Goal: Task Accomplishment & Management: Manage account settings

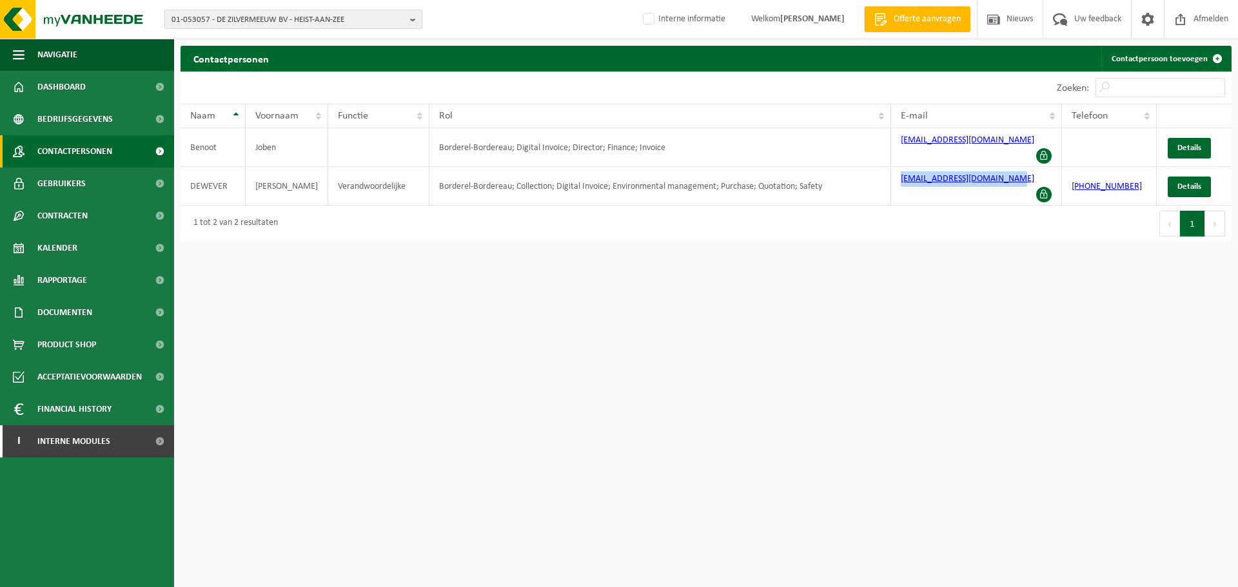
click at [344, 16] on span "01-053057 - DE ZILVERMEEUW BV - HEIST-AAN-ZEE" at bounding box center [288, 19] width 233 height 19
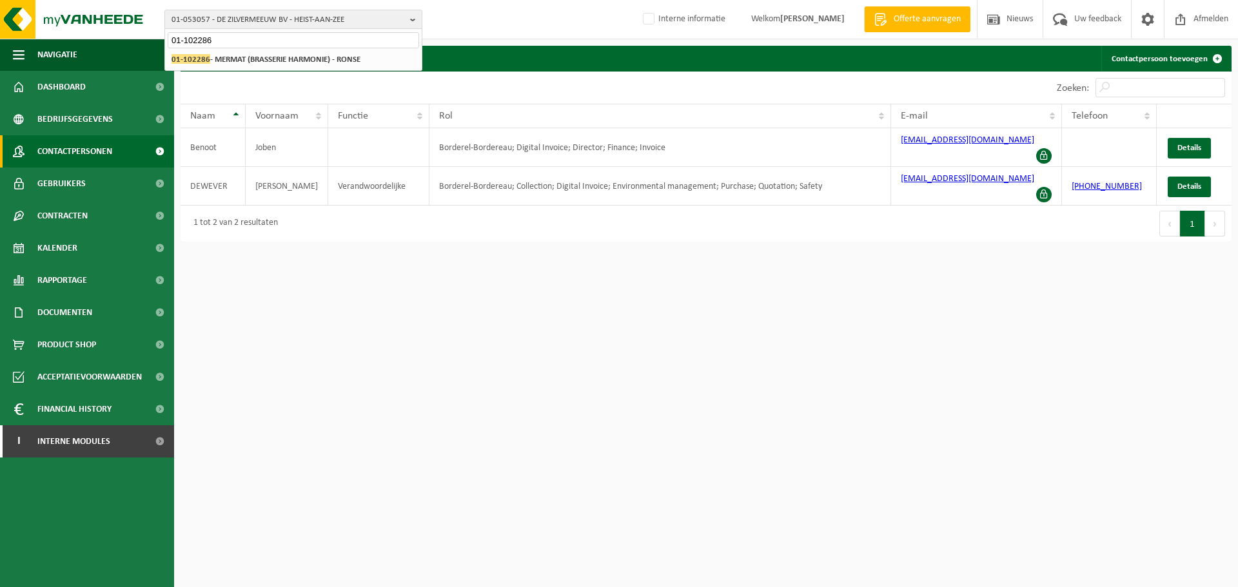
type input "01-102286"
click at [244, 66] on li "01-102286 - MERMAT (BRASSERIE HARMONIE) - RONSE" at bounding box center [293, 60] width 251 height 16
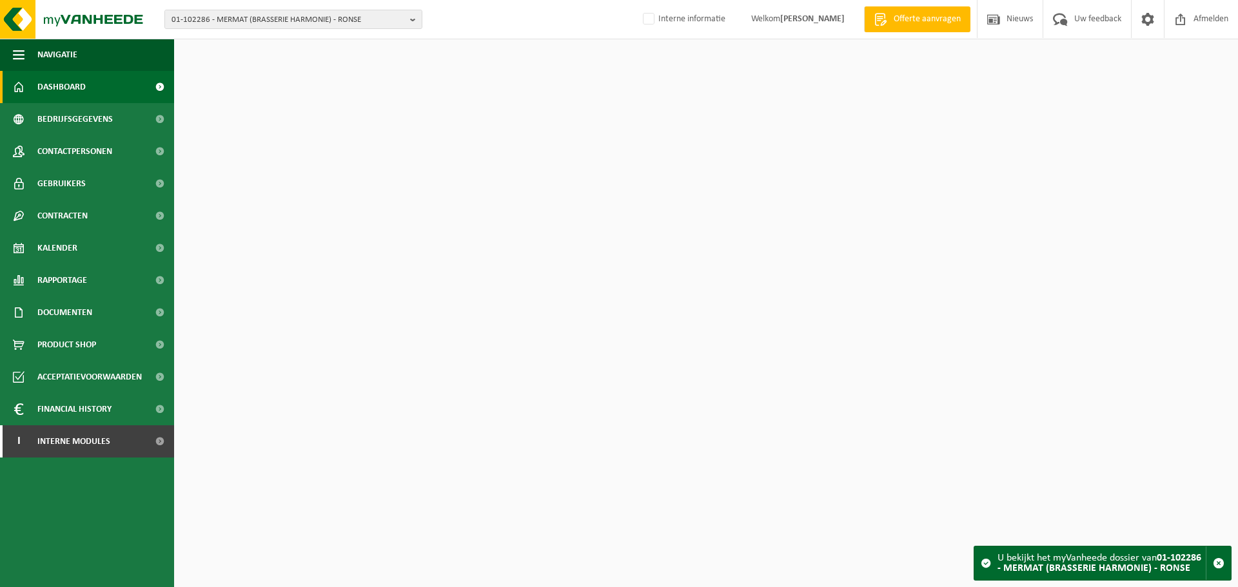
click at [90, 146] on span "Contactpersonen" at bounding box center [74, 151] width 75 height 32
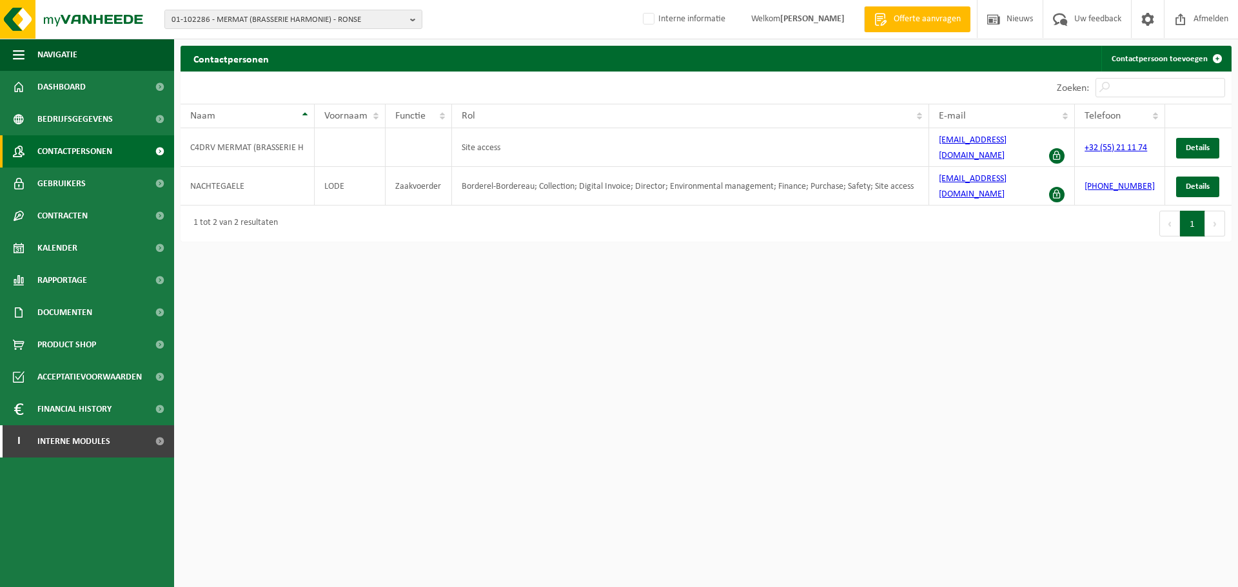
click at [899, 265] on html "01-102286 - MERMAT (BRASSERIE HARMONIE) - RONSE 01-102286 - MERMAT (BRASSERIE H…" at bounding box center [619, 293] width 1238 height 587
drag, startPoint x: 941, startPoint y: 173, endPoint x: 1052, endPoint y: 179, distance: 111.1
click at [1052, 179] on td "[EMAIL_ADDRESS][DOMAIN_NAME]" at bounding box center [1002, 186] width 146 height 39
copy link "[EMAIL_ADDRESS][DOMAIN_NAME]"
click at [222, 18] on span "01-102286 - MERMAT (BRASSERIE HARMONIE) - RONSE" at bounding box center [288, 19] width 233 height 19
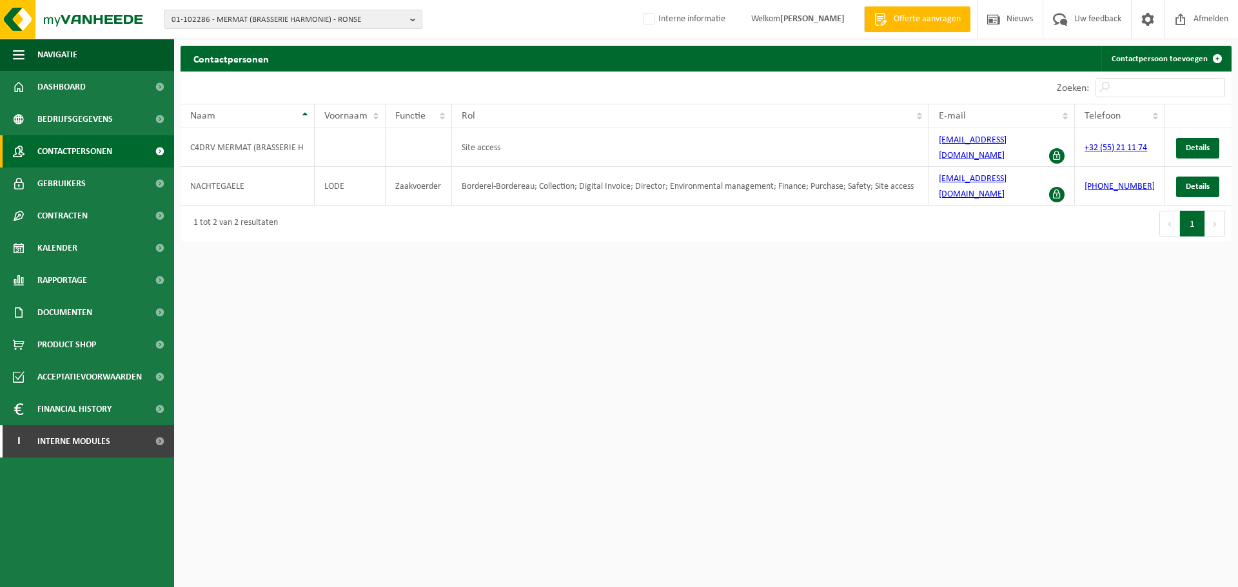
paste input "10-888100"
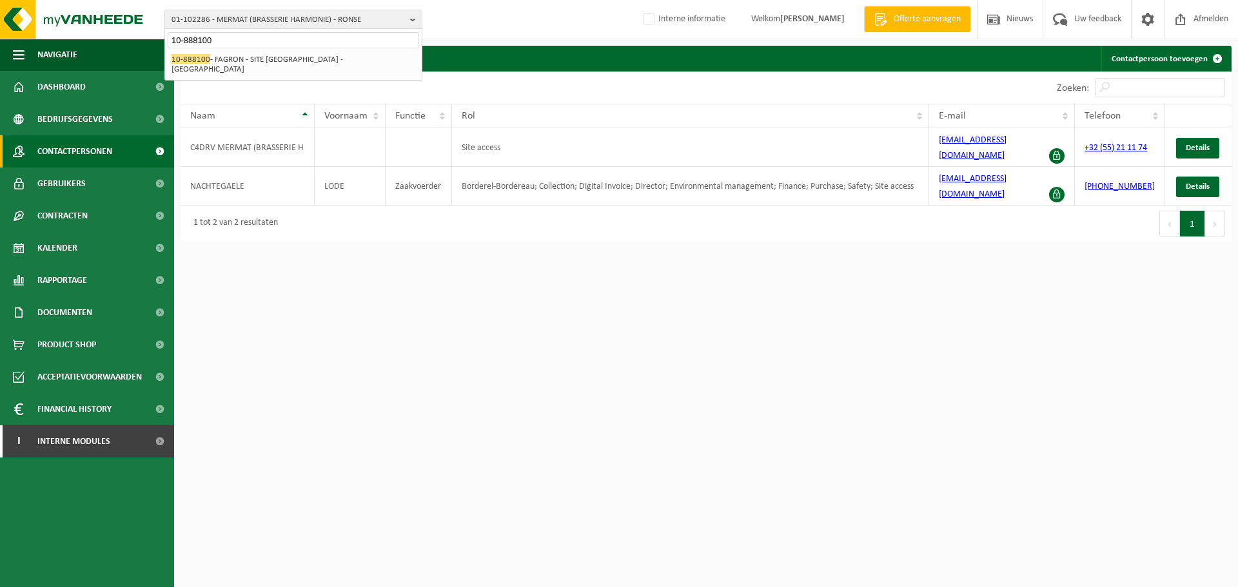
type input "10-888100"
click at [270, 68] on div "01-102286 - MERMAT (BRASSERIE HARMONIE) - RONSE 10-888100 - FAGRON - SITE BORNE…" at bounding box center [293, 64] width 257 height 31
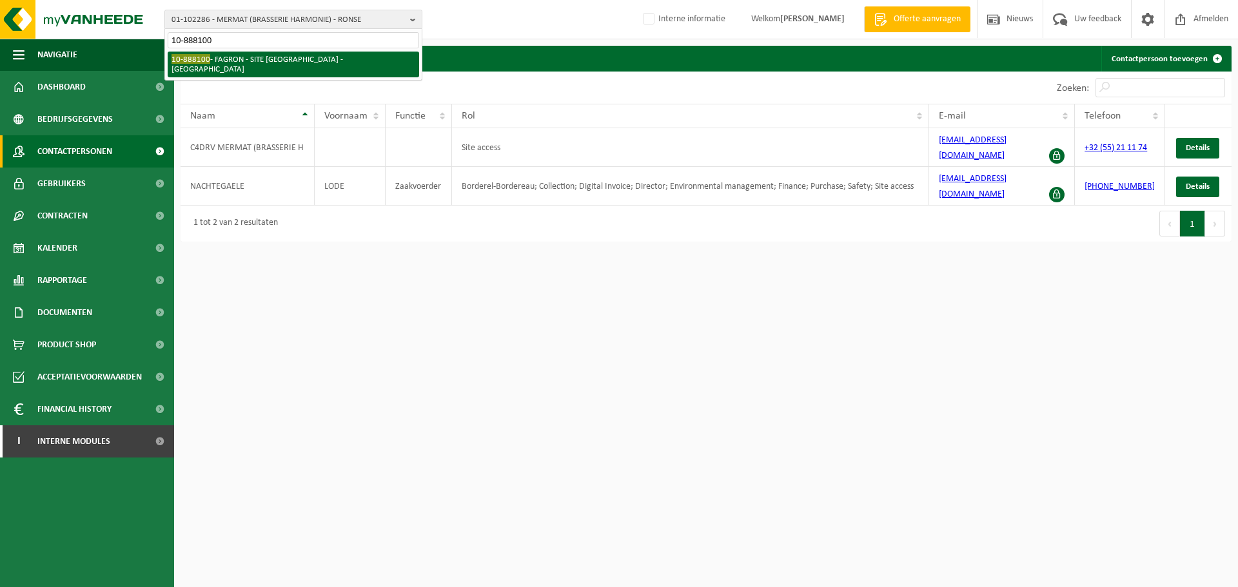
click at [272, 51] on div "01-102286 - MERMAT (BRASSERIE HARMONIE) - RONSE 10-888100 - FAGRON - SITE BORNE…" at bounding box center [293, 64] width 257 height 31
click at [272, 60] on li "10-888100 - FAGRON - SITE BORNEM - BORNEM" at bounding box center [293, 65] width 251 height 26
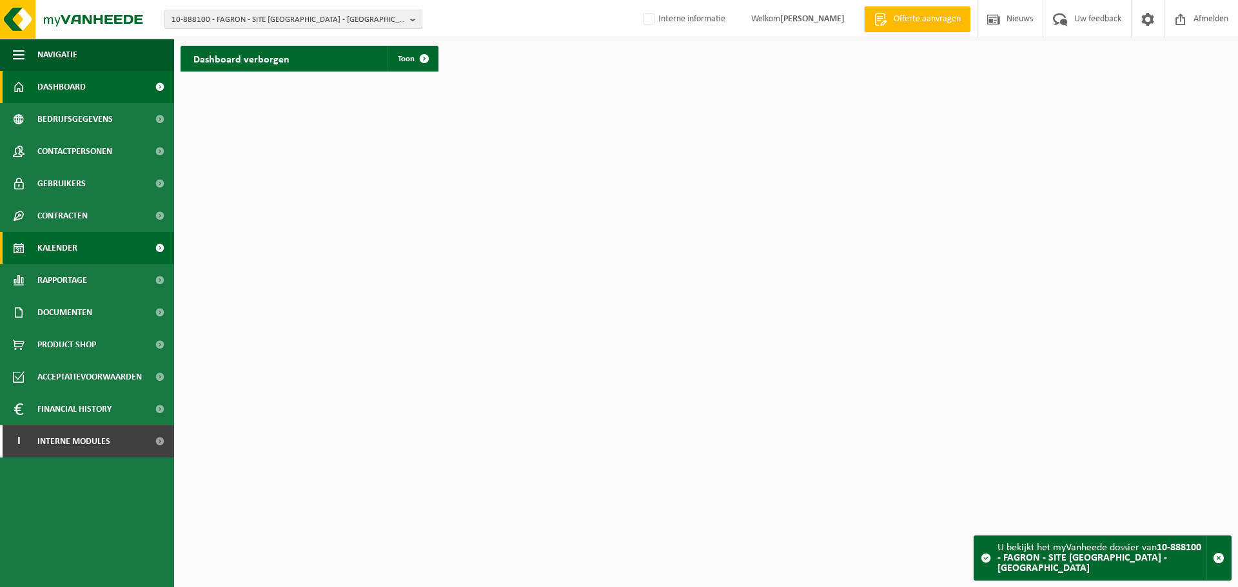
click at [83, 254] on link "Kalender" at bounding box center [87, 248] width 174 height 32
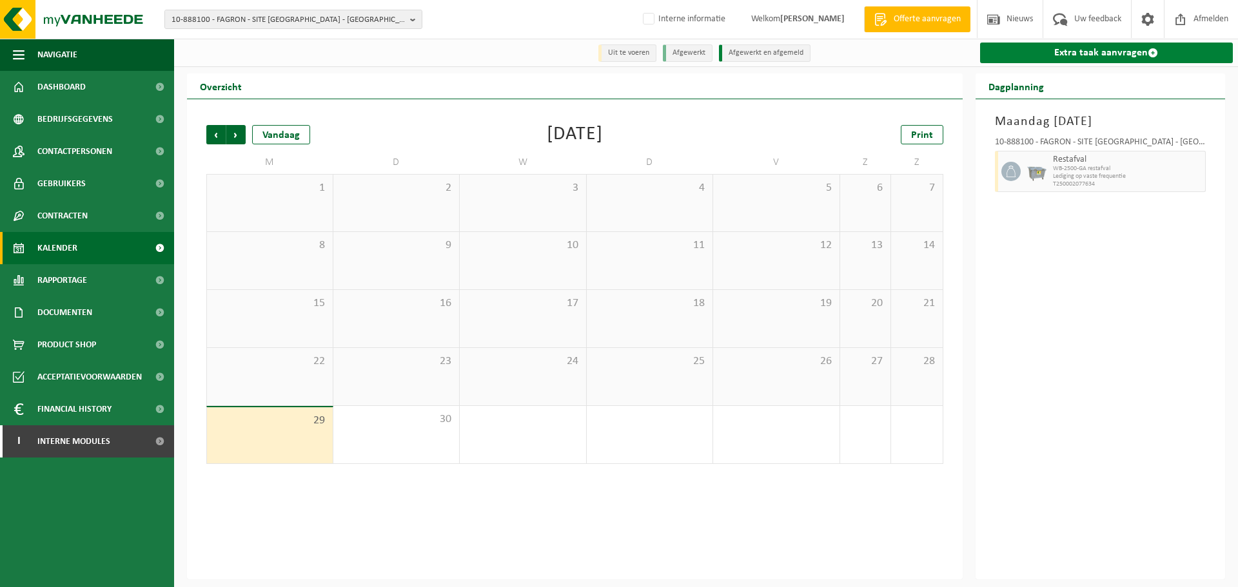
click at [1163, 55] on link "Extra taak aanvragen" at bounding box center [1106, 53] width 253 height 21
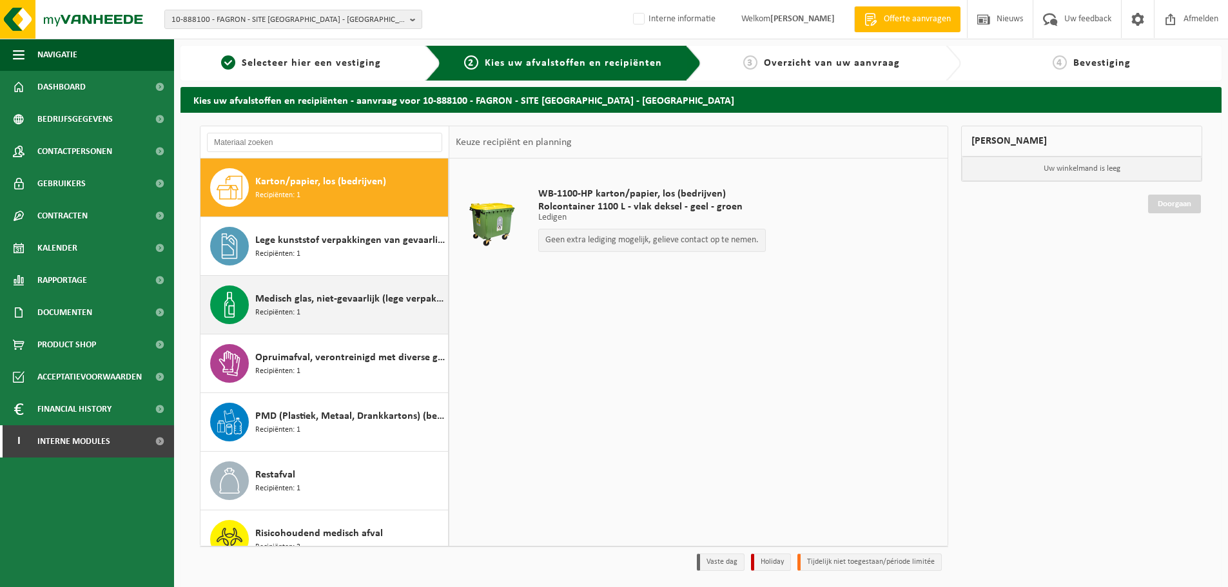
click at [307, 300] on span "Medisch glas, niet-gevaarlijk (lege verpakkingen)" at bounding box center [350, 298] width 190 height 15
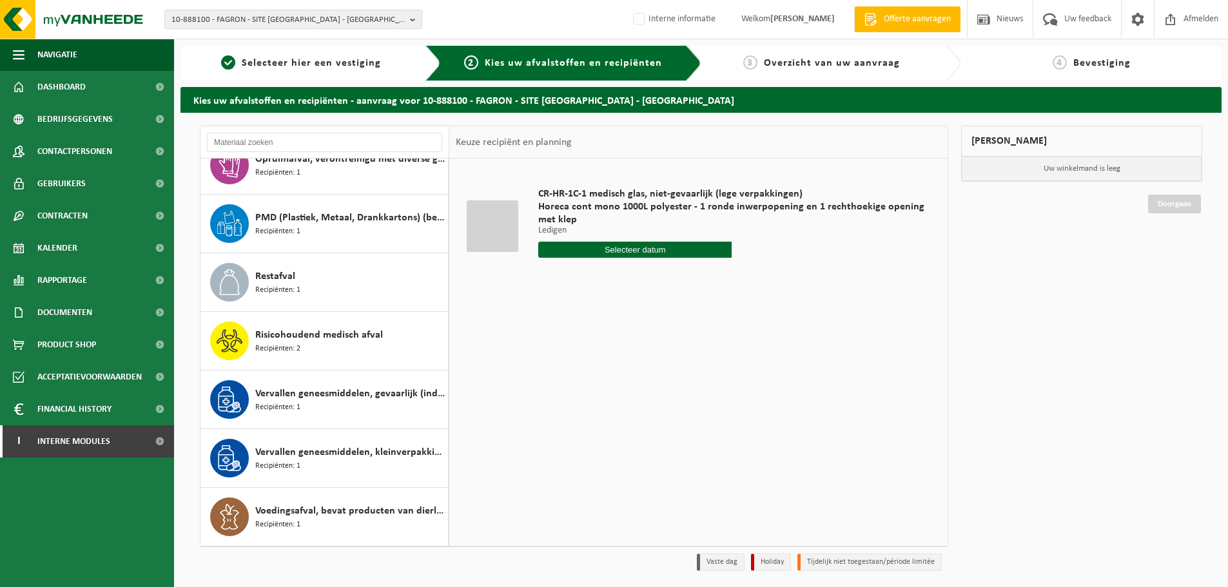
click at [660, 247] on input "text" at bounding box center [634, 250] width 193 height 16
click at [687, 279] on icon at bounding box center [684, 279] width 21 height 21
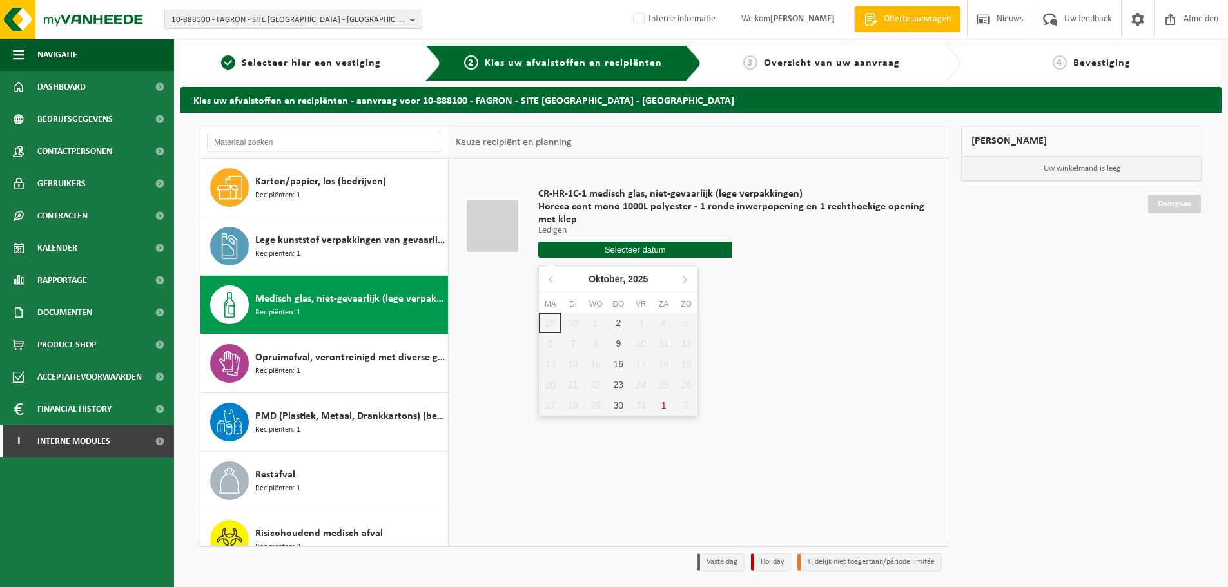
click at [551, 282] on icon at bounding box center [550, 280] width 3 height 6
click at [885, 400] on div "CR-HR-1C-1 medisch glas, niet-gevaarlijk (lege verpakkingen) Horeca cont mono 1…" at bounding box center [698, 352] width 498 height 387
click at [133, 17] on img at bounding box center [77, 19] width 155 height 39
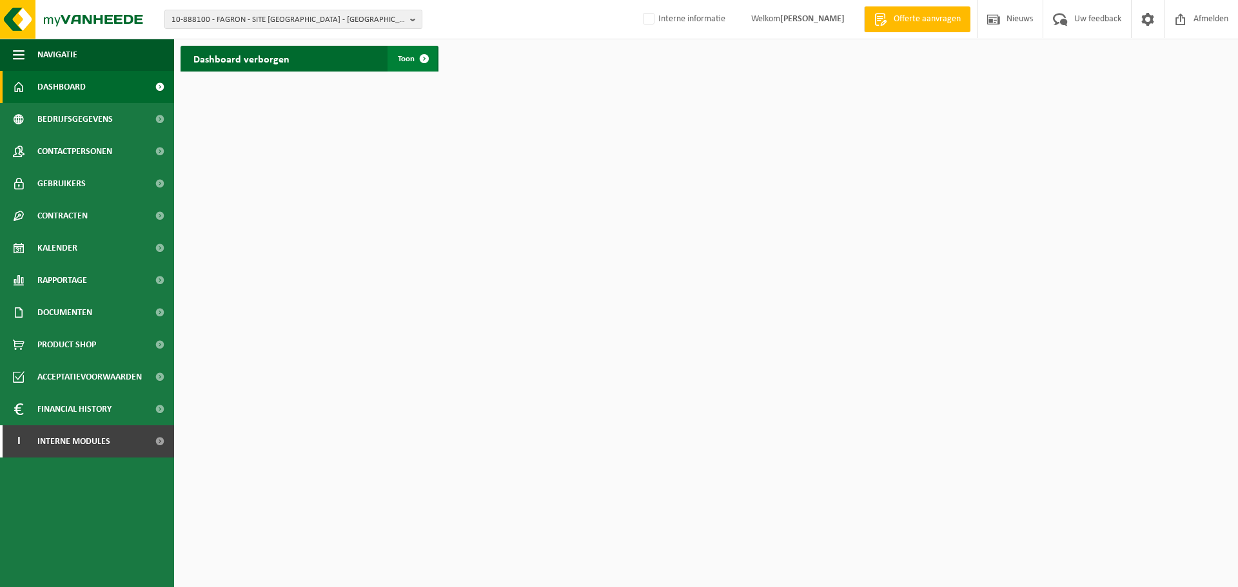
click at [430, 50] on span at bounding box center [424, 59] width 26 height 26
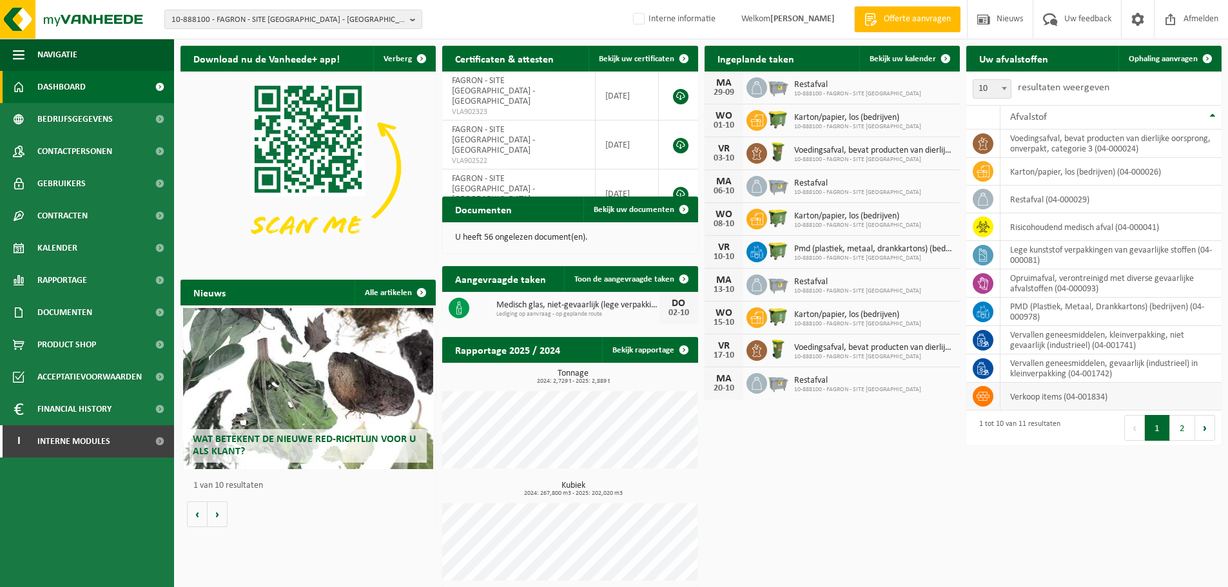
click at [1078, 403] on td "verkoop items (04-001834)" at bounding box center [1111, 397] width 221 height 28
click at [1141, 394] on td "verkoop items (04-001834)" at bounding box center [1111, 397] width 221 height 28
click at [1151, 60] on span "Ophaling aanvragen" at bounding box center [1163, 59] width 69 height 8
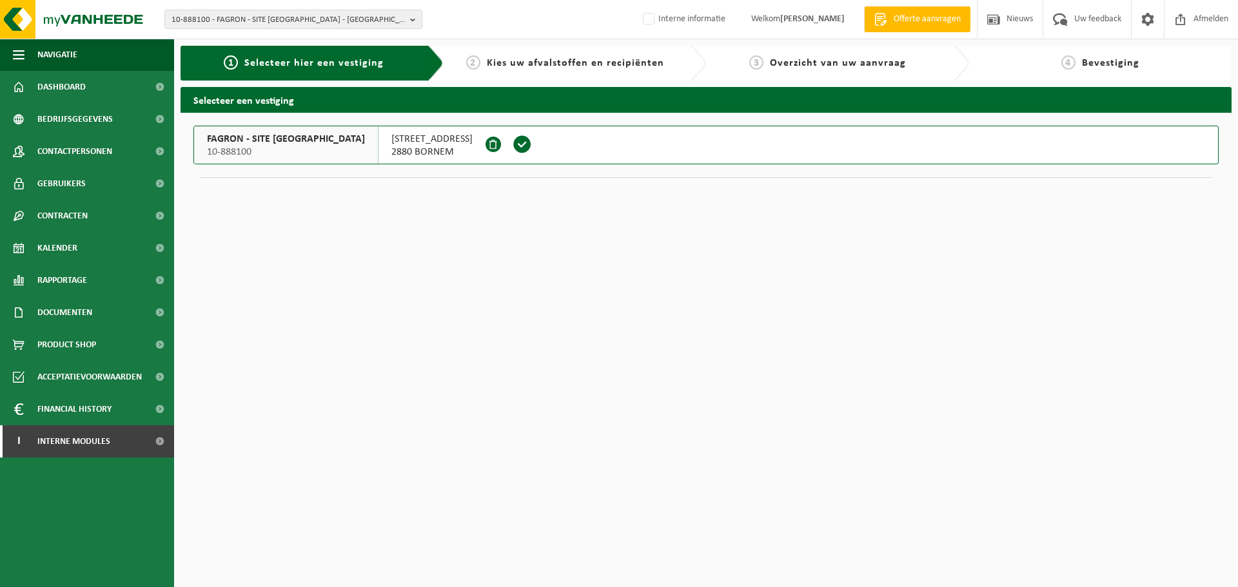
click at [391, 148] on span "2880 BORNEM" at bounding box center [431, 152] width 81 height 13
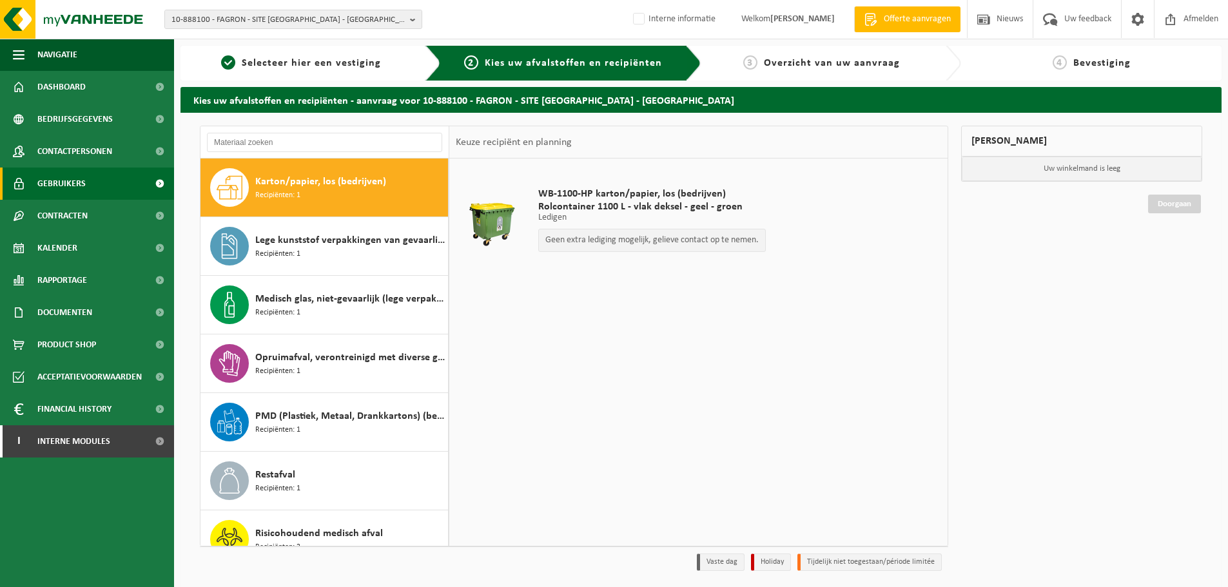
click at [84, 184] on span "Gebruikers" at bounding box center [61, 184] width 48 height 32
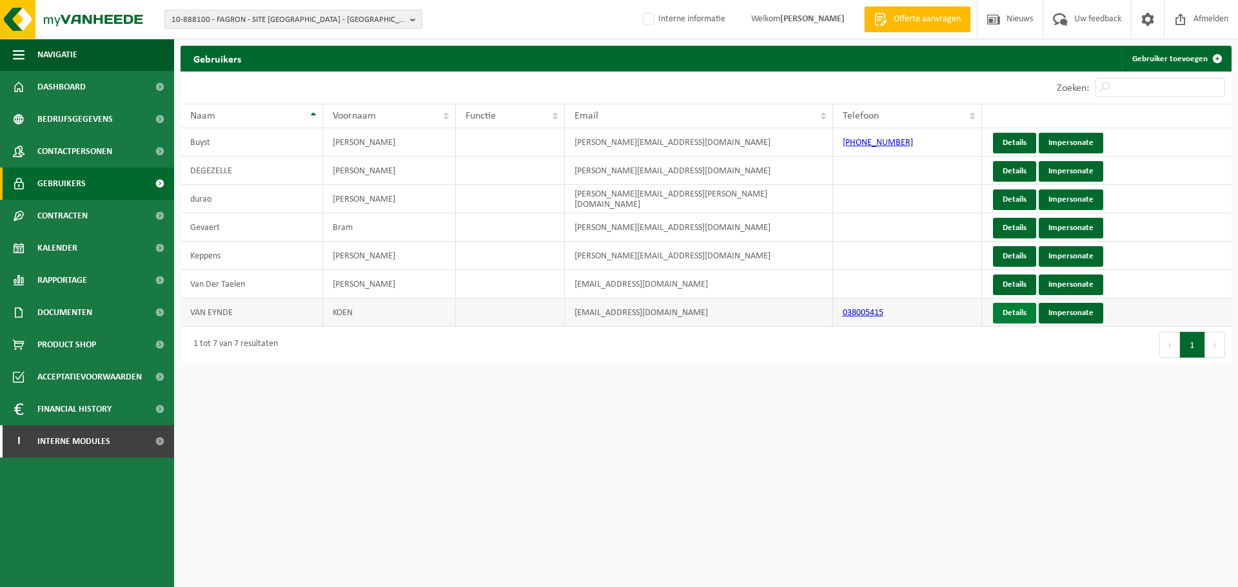
click at [1021, 313] on link "Details" at bounding box center [1014, 313] width 43 height 21
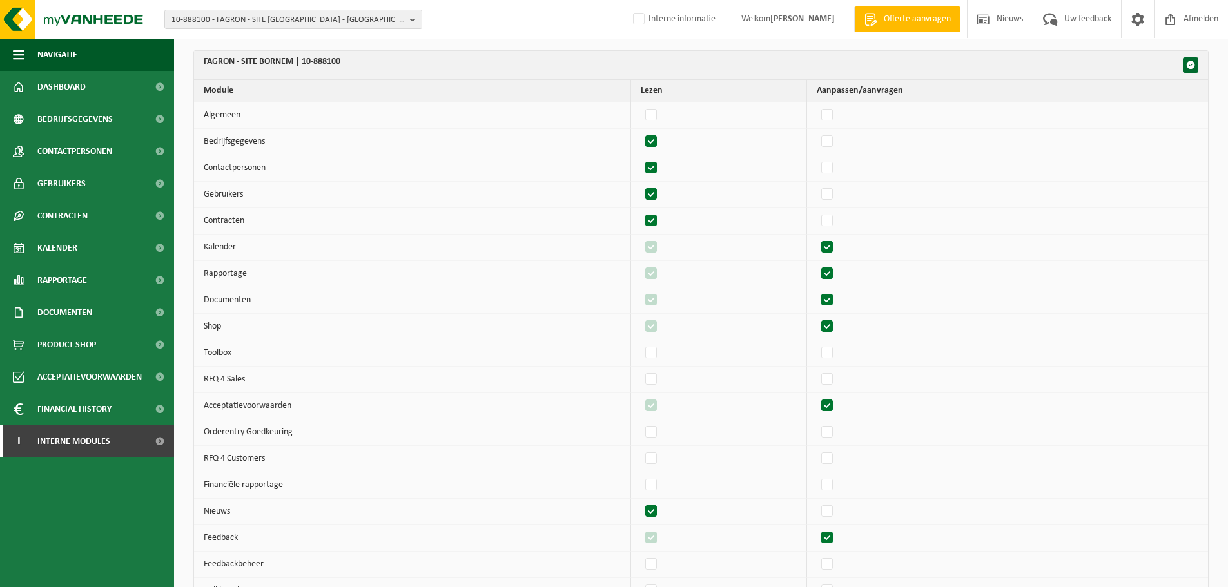
scroll to position [64, 0]
click at [837, 113] on label"] at bounding box center [828, 116] width 18 height 19
click at [817, 107] on input "checkbox" at bounding box center [816, 106] width 1 height 1
checkbox input "true"
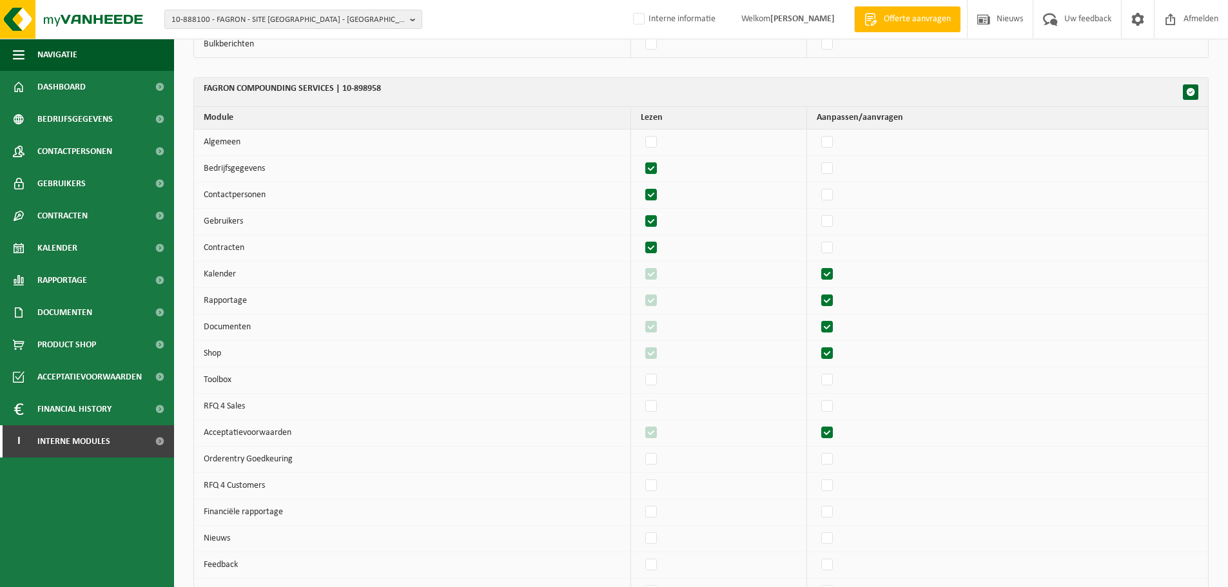
scroll to position [645, 0]
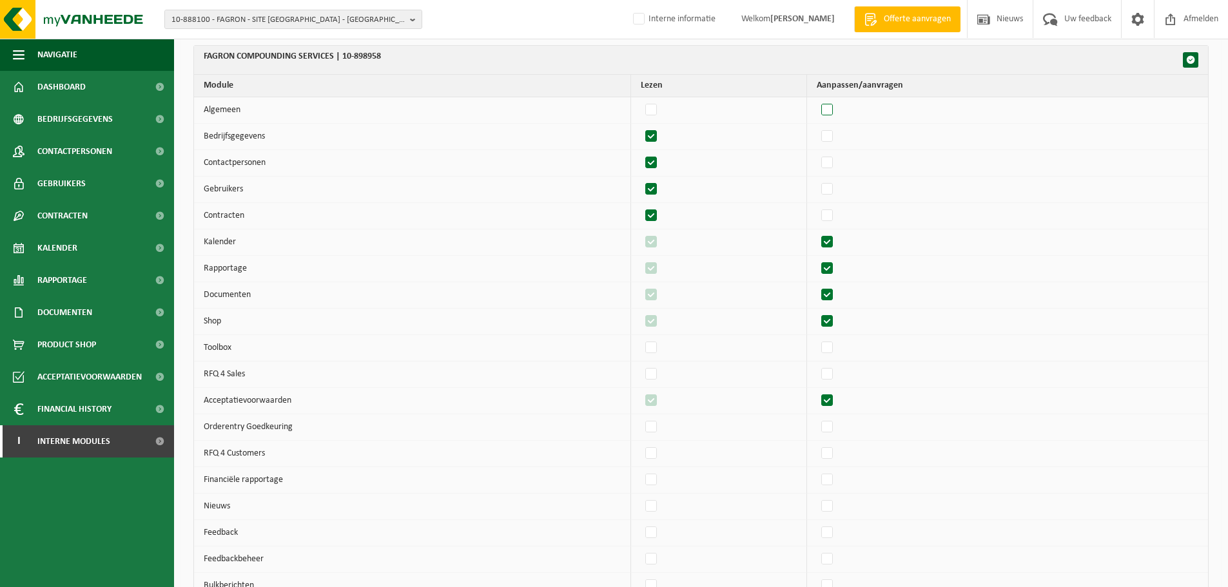
click at [837, 106] on label"] at bounding box center [828, 110] width 18 height 19
click at [817, 101] on input "checkbox" at bounding box center [816, 100] width 1 height 1
checkbox input "true"
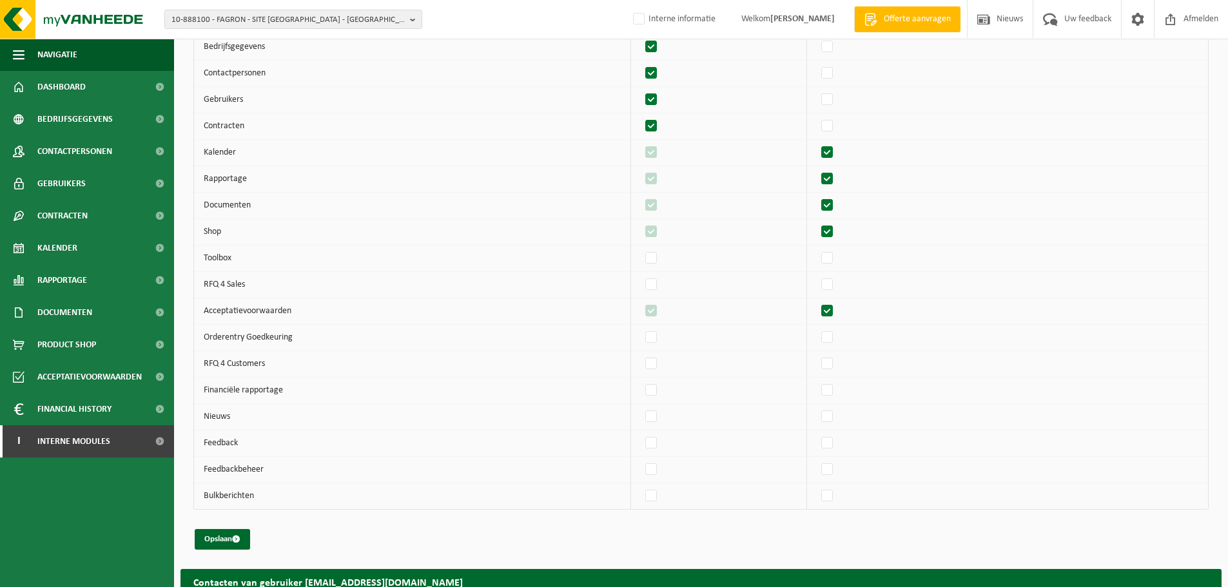
scroll to position [834, 0]
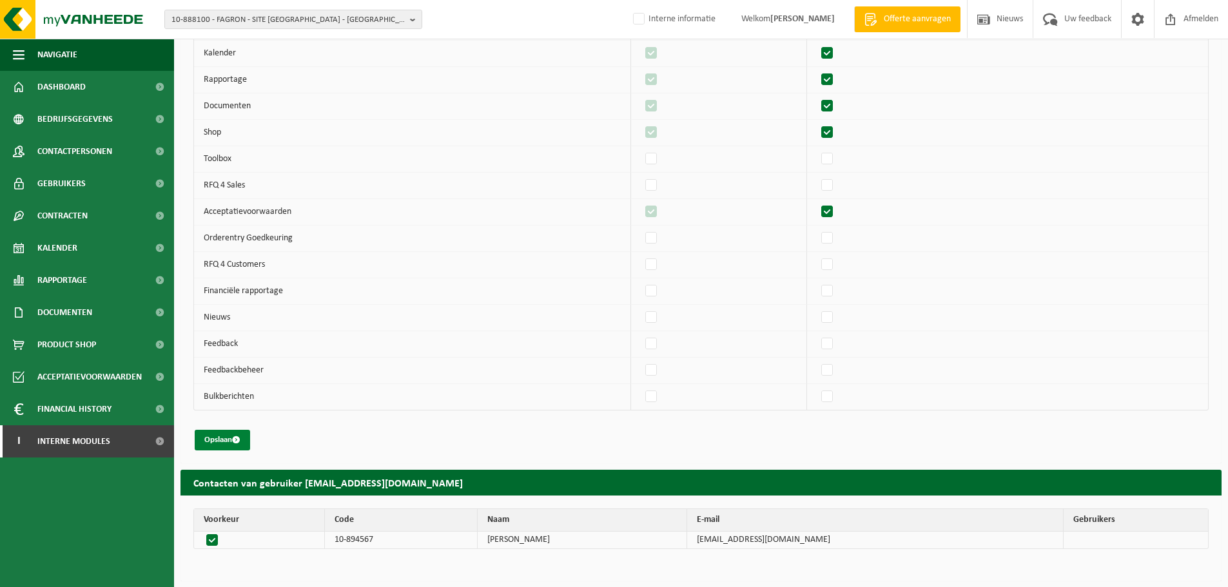
click at [243, 450] on button "Opslaan" at bounding box center [222, 440] width 55 height 21
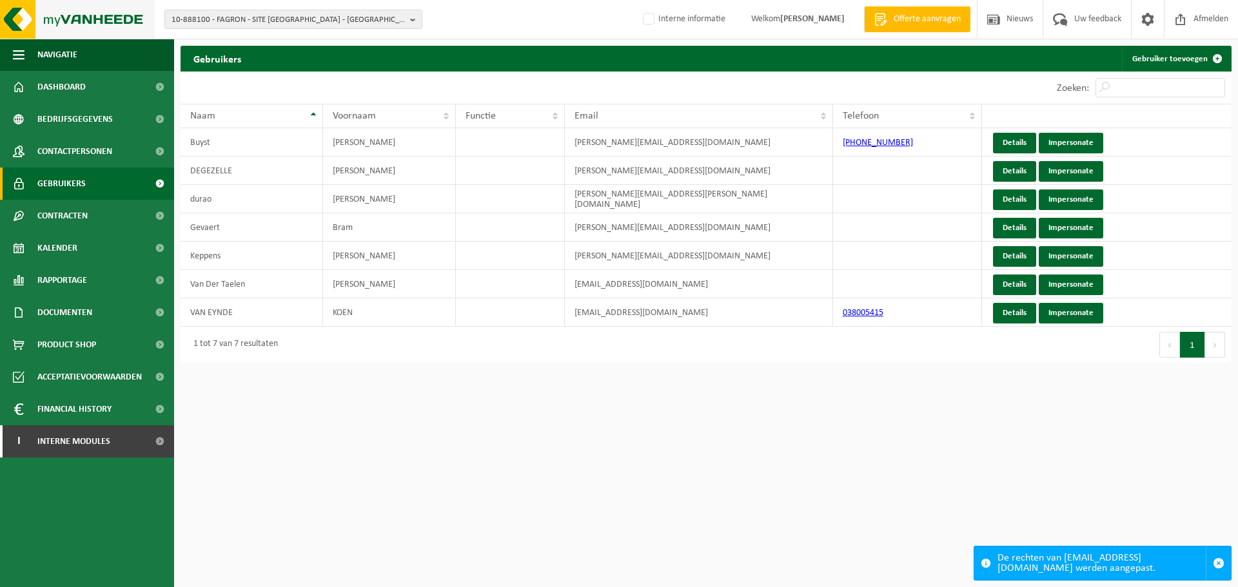
click at [85, 21] on img at bounding box center [77, 19] width 155 height 39
